Goal: Check status: Check status

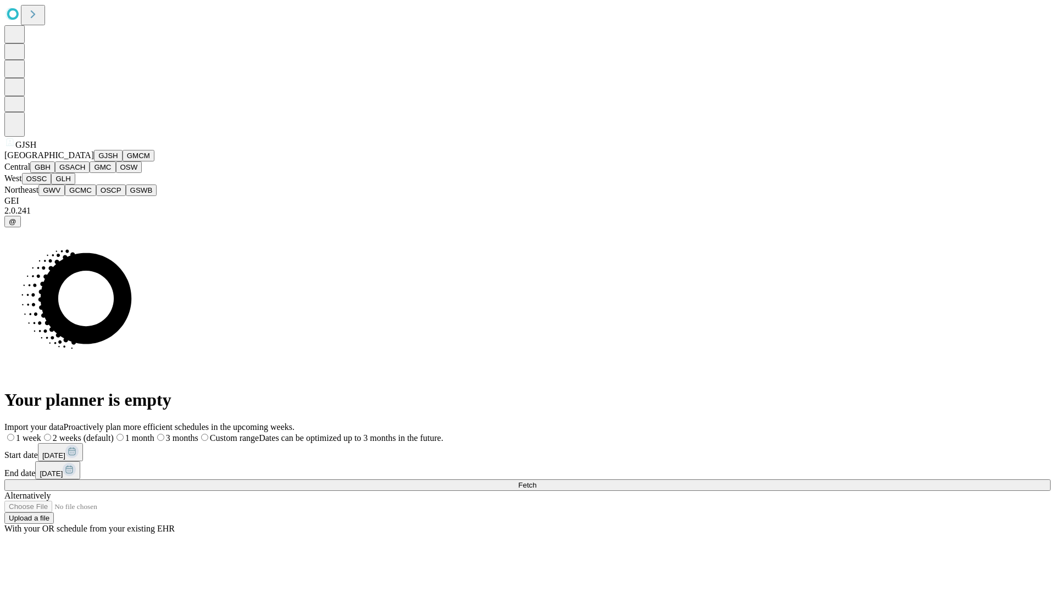
click at [94, 162] on button "GJSH" at bounding box center [108, 156] width 29 height 12
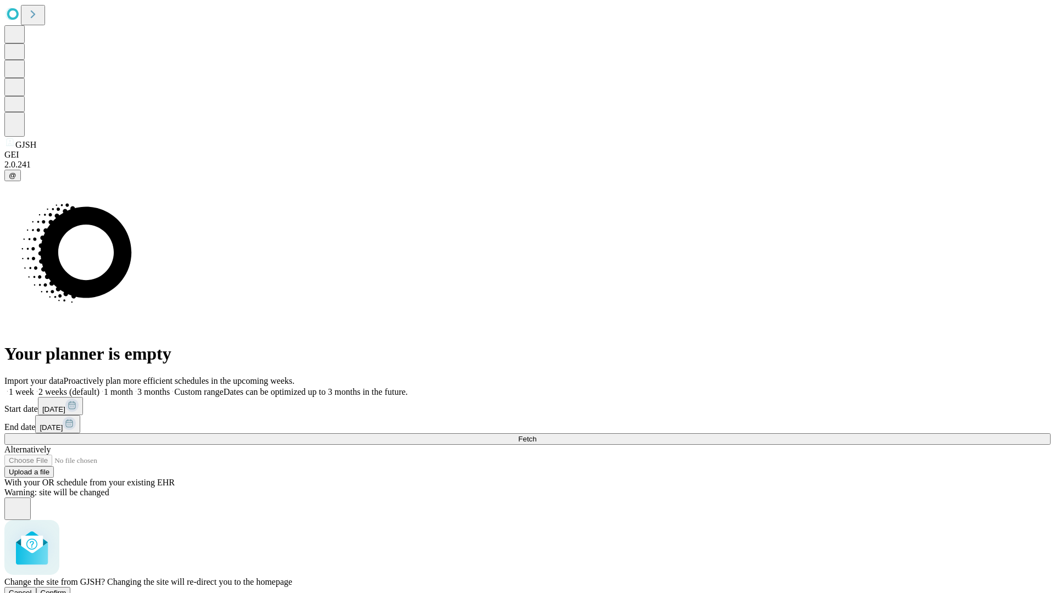
click at [66, 589] on span "Confirm" at bounding box center [54, 593] width 26 height 8
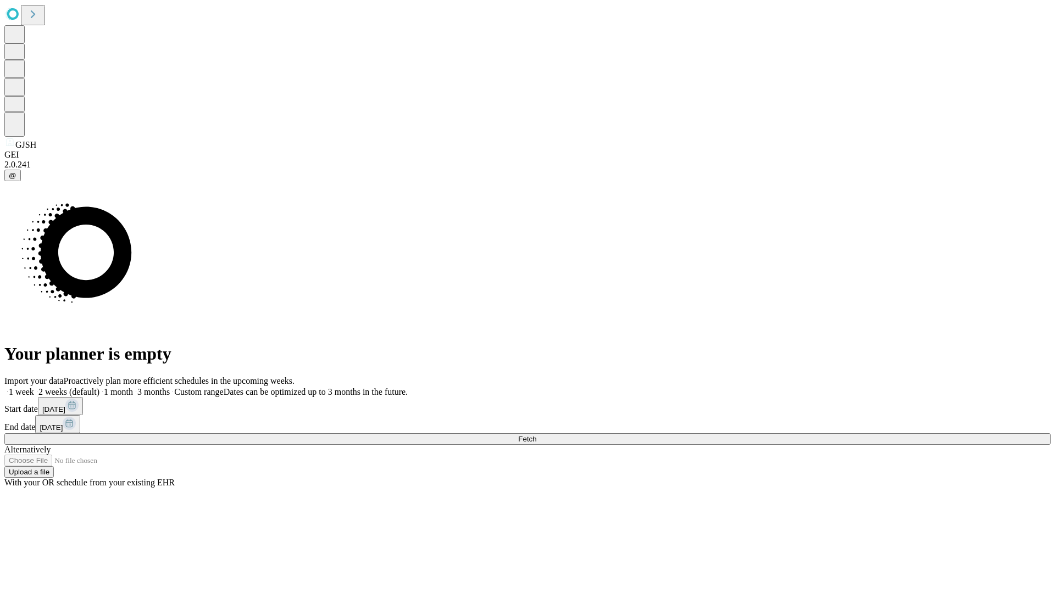
click at [99, 387] on label "2 weeks (default)" at bounding box center [66, 391] width 65 height 9
click at [536, 435] on span "Fetch" at bounding box center [527, 439] width 18 height 8
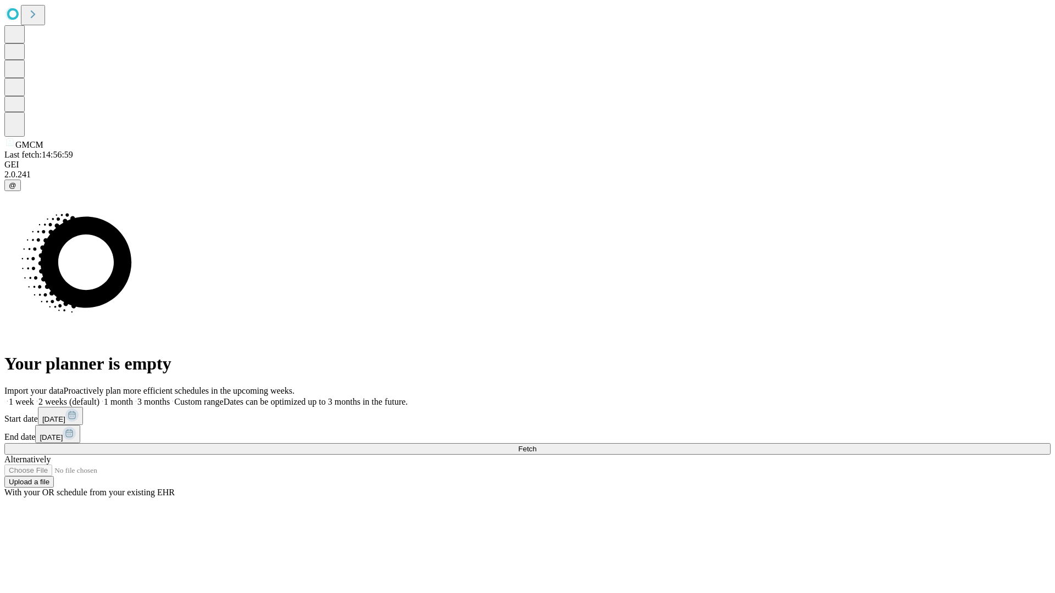
click at [99, 397] on label "2 weeks (default)" at bounding box center [66, 401] width 65 height 9
click at [536, 445] on span "Fetch" at bounding box center [527, 449] width 18 height 8
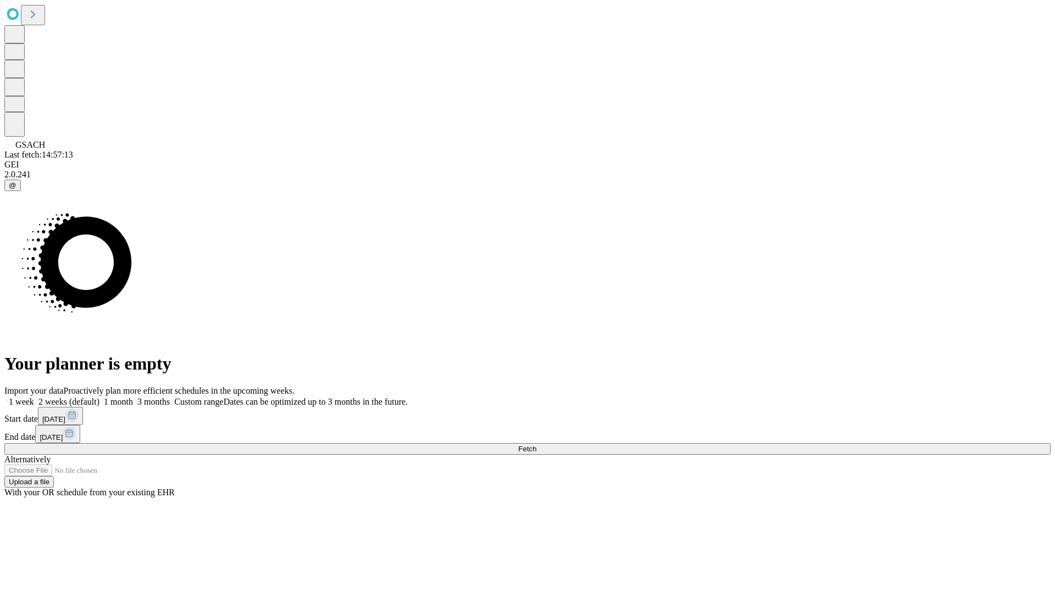
click at [99, 397] on label "2 weeks (default)" at bounding box center [66, 401] width 65 height 9
click at [536, 445] on span "Fetch" at bounding box center [527, 449] width 18 height 8
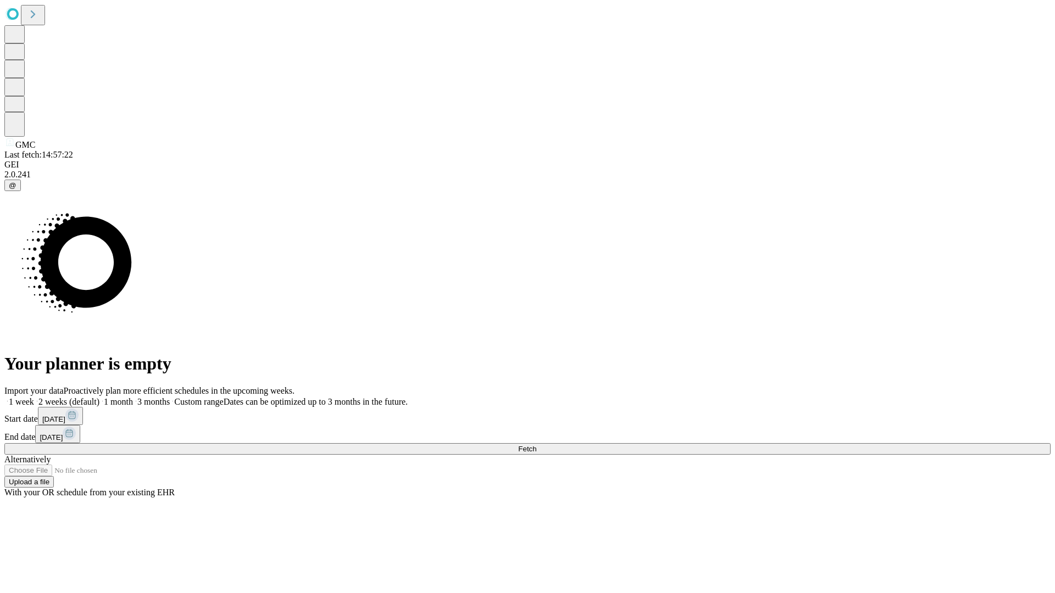
click at [99, 397] on label "2 weeks (default)" at bounding box center [66, 401] width 65 height 9
click at [536, 445] on span "Fetch" at bounding box center [527, 449] width 18 height 8
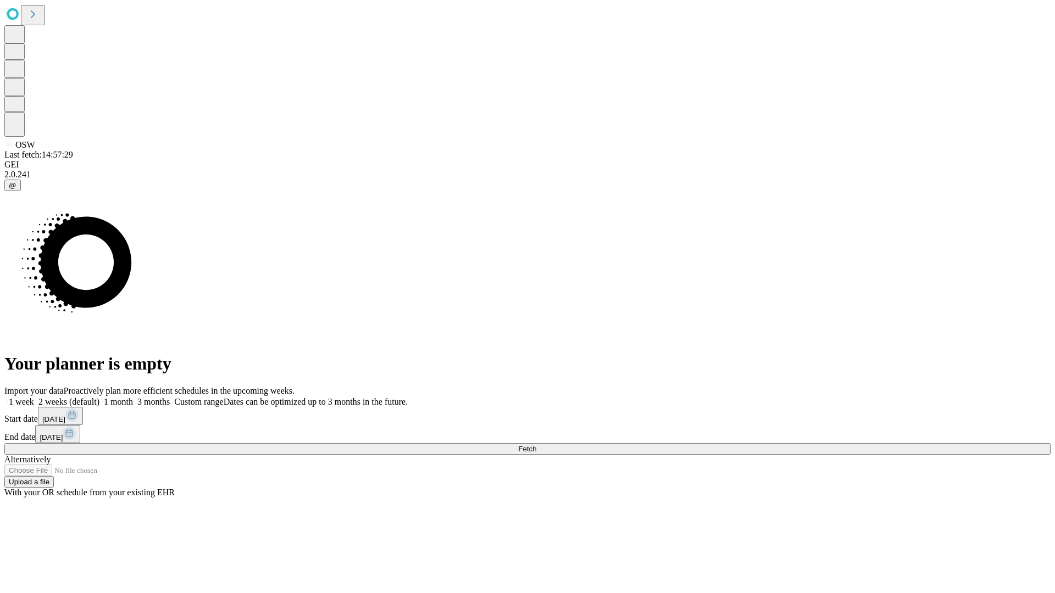
click at [99, 397] on label "2 weeks (default)" at bounding box center [66, 401] width 65 height 9
click at [536, 445] on span "Fetch" at bounding box center [527, 449] width 18 height 8
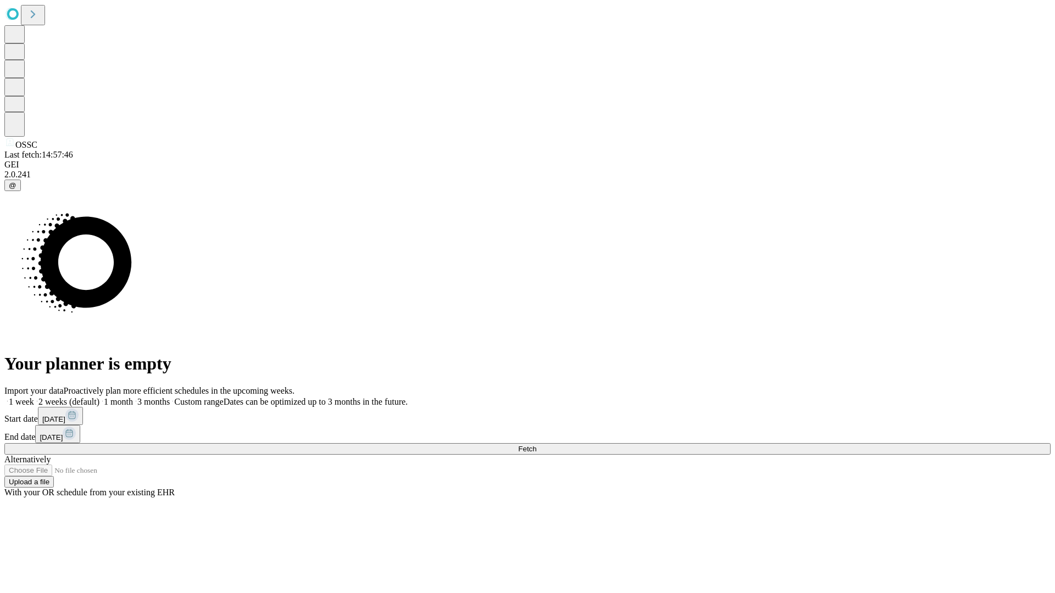
click at [99, 397] on label "2 weeks (default)" at bounding box center [66, 401] width 65 height 9
click at [536, 445] on span "Fetch" at bounding box center [527, 449] width 18 height 8
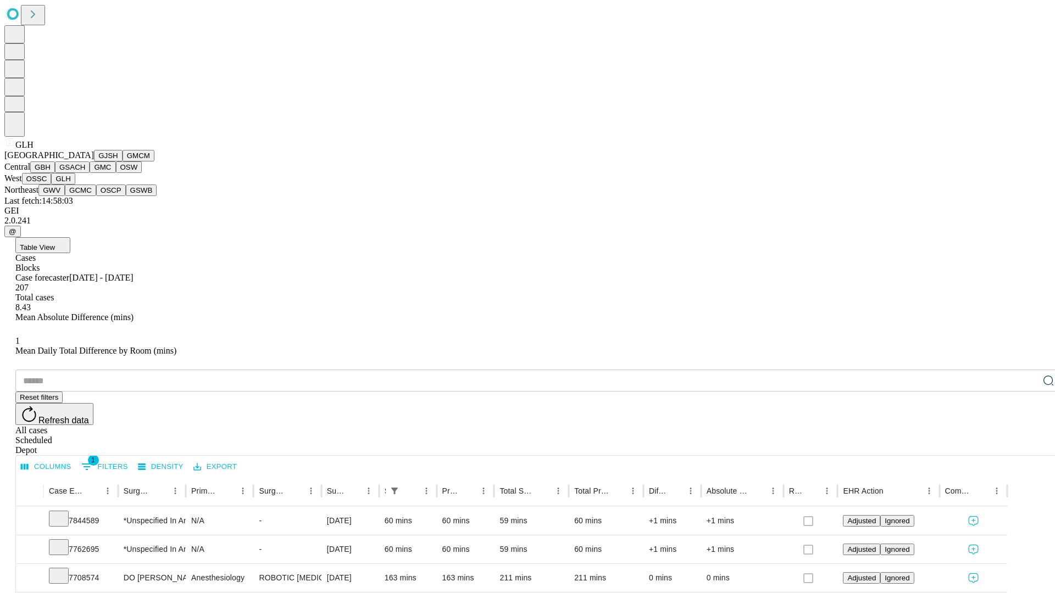
click at [65, 196] on button "GWV" at bounding box center [51, 191] width 26 height 12
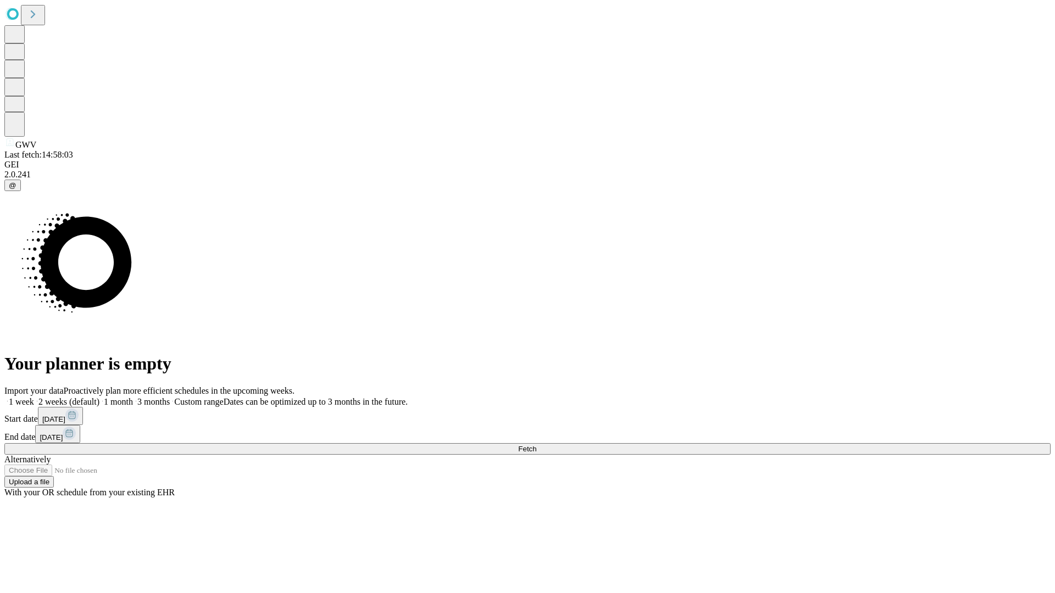
click at [99, 397] on label "2 weeks (default)" at bounding box center [66, 401] width 65 height 9
click at [536, 445] on span "Fetch" at bounding box center [527, 449] width 18 height 8
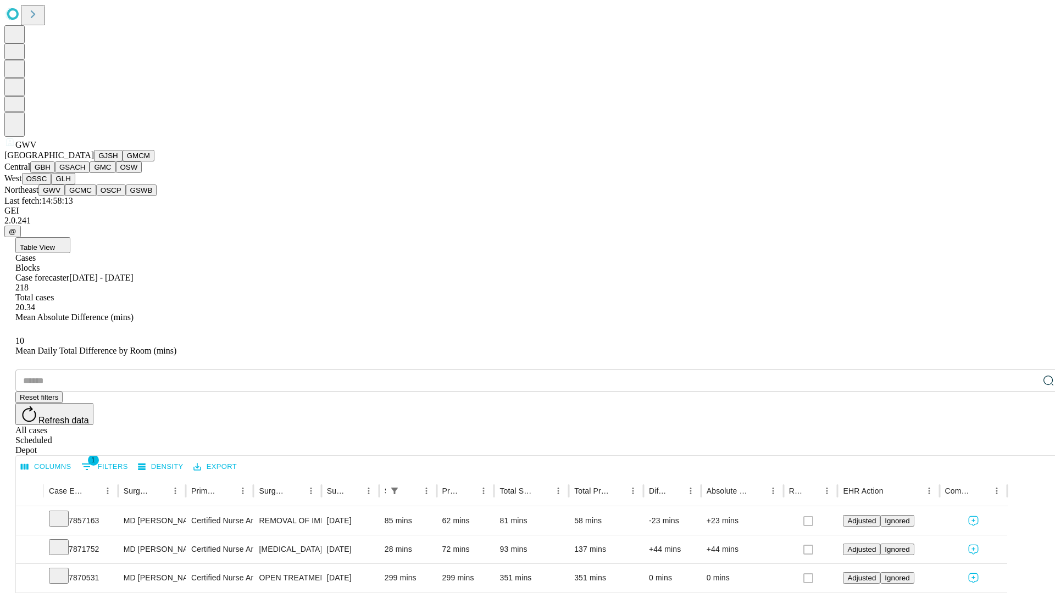
click at [85, 196] on button "GCMC" at bounding box center [80, 191] width 31 height 12
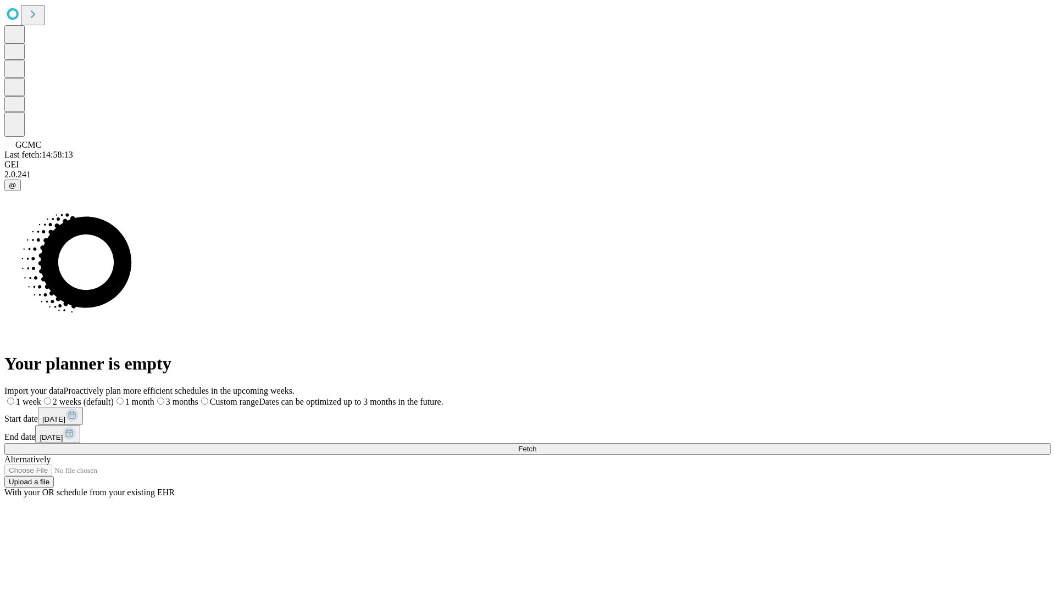
click at [114, 397] on label "2 weeks (default)" at bounding box center [77, 401] width 73 height 9
click at [536, 445] on span "Fetch" at bounding box center [527, 449] width 18 height 8
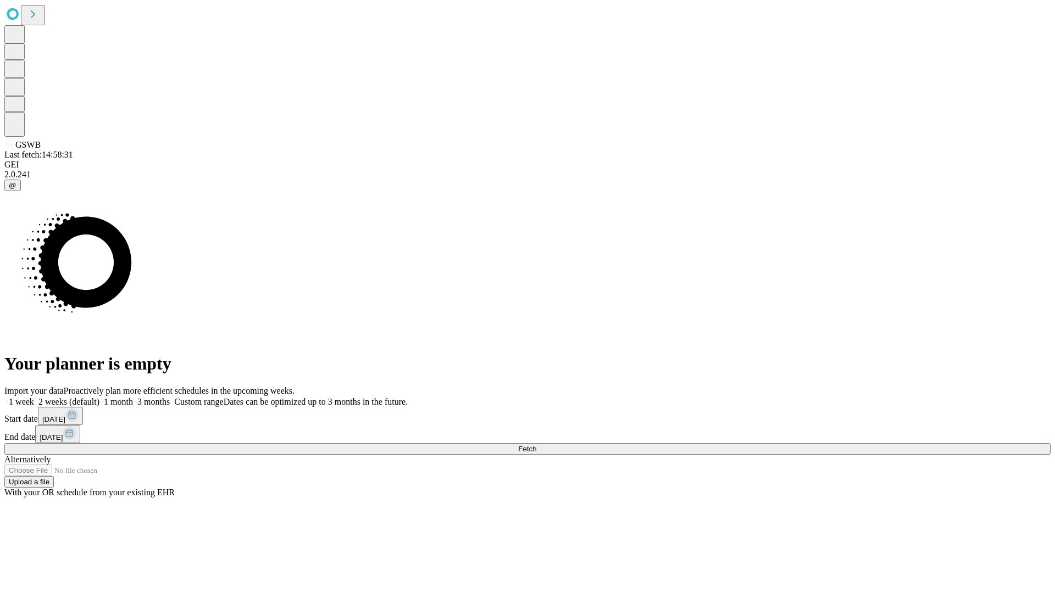
click at [99, 397] on label "2 weeks (default)" at bounding box center [66, 401] width 65 height 9
click at [536, 445] on span "Fetch" at bounding box center [527, 449] width 18 height 8
